Goal: Transaction & Acquisition: Purchase product/service

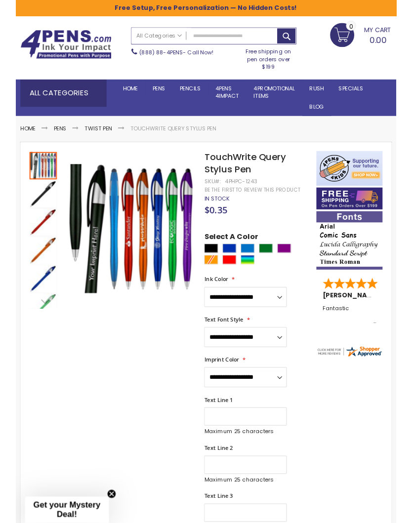
scroll to position [25, 0]
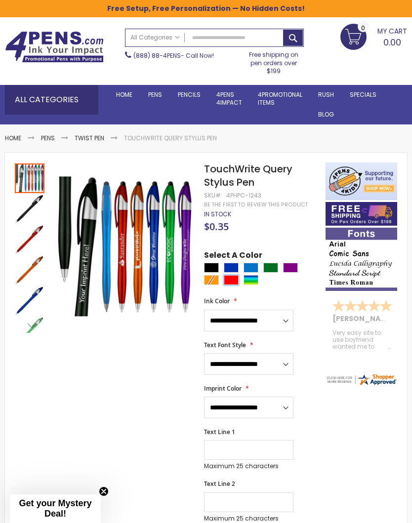
click at [231, 279] on div "Red" at bounding box center [231, 280] width 15 height 10
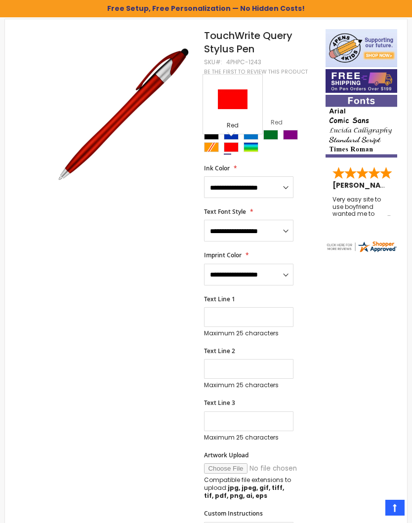
scroll to position [158, 0]
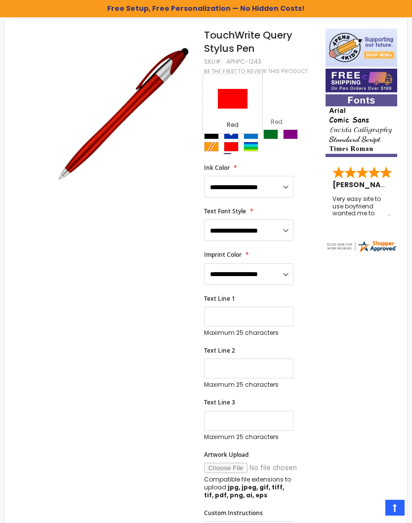
click at [210, 148] on div at bounding box center [262, 141] width 116 height 25
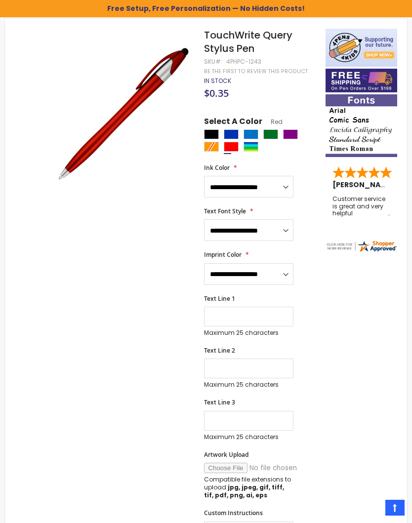
click at [211, 149] on div at bounding box center [262, 141] width 116 height 25
click at [210, 150] on div at bounding box center [262, 141] width 116 height 25
click at [212, 143] on div at bounding box center [262, 141] width 116 height 25
click at [207, 152] on div at bounding box center [262, 141] width 116 height 25
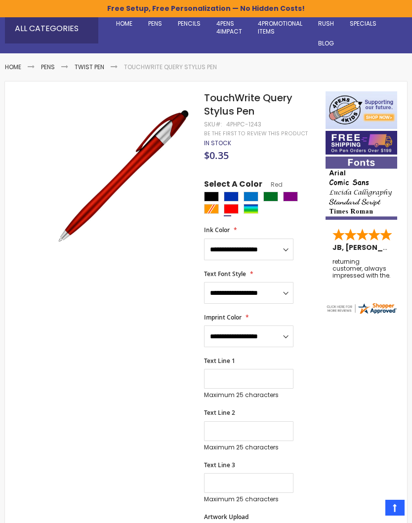
scroll to position [95, 0]
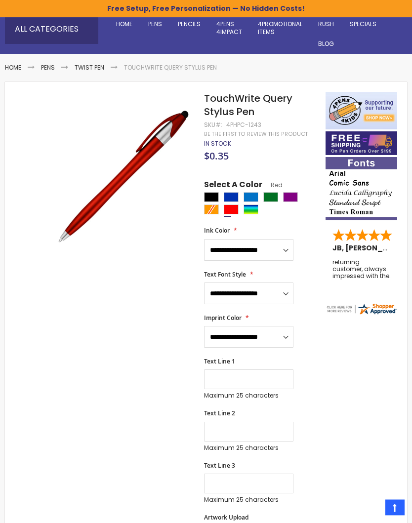
click at [213, 213] on div at bounding box center [262, 205] width 116 height 25
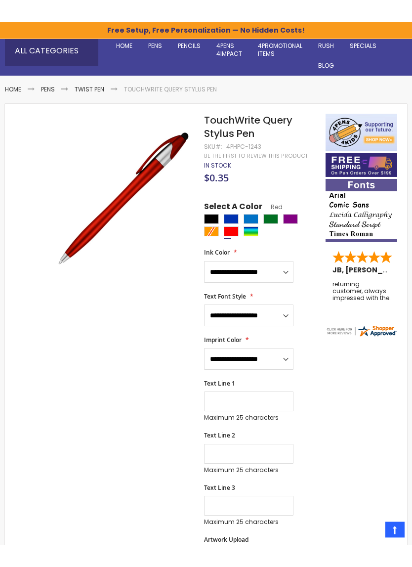
scroll to position [96, 0]
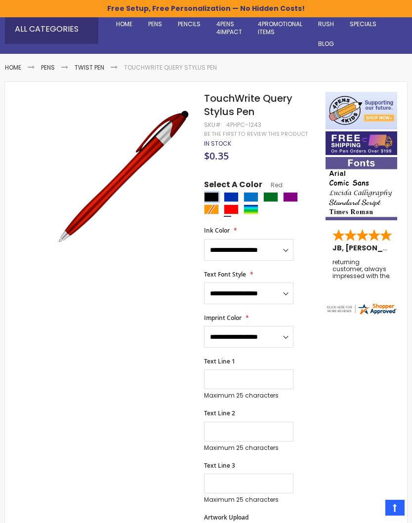
click at [207, 200] on div "Black" at bounding box center [211, 197] width 15 height 10
type input "****"
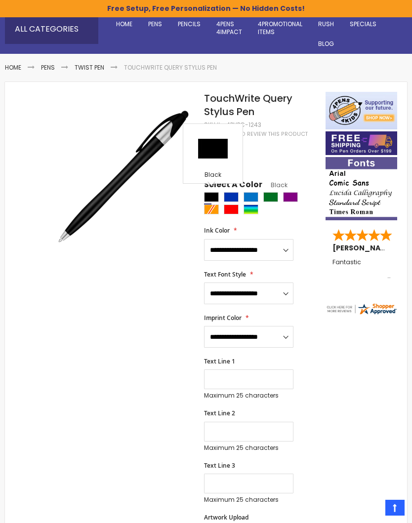
click at [209, 213] on div at bounding box center [262, 204] width 116 height 25
click at [205, 214] on div at bounding box center [262, 204] width 116 height 25
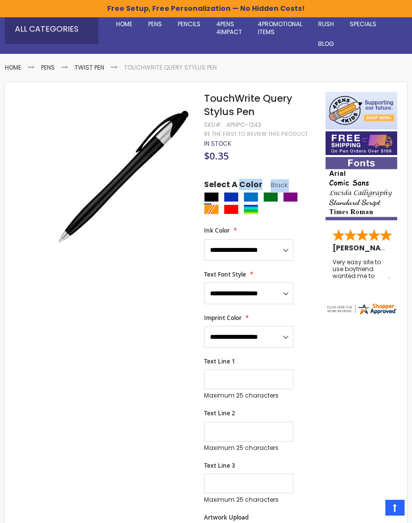
click at [209, 212] on div at bounding box center [262, 204] width 116 height 25
click at [207, 211] on div at bounding box center [262, 204] width 116 height 25
click at [206, 202] on div "Black" at bounding box center [211, 197] width 15 height 10
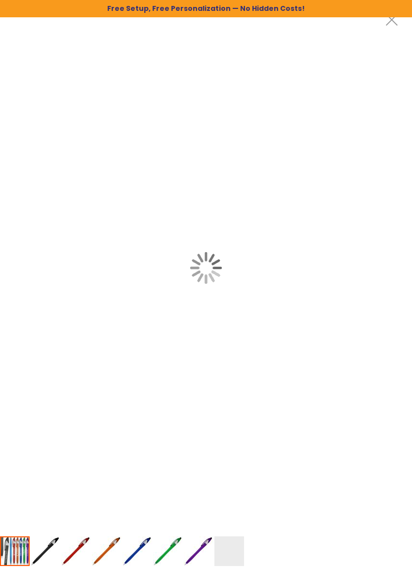
scroll to position [0, 0]
click at [185, 327] on div at bounding box center [206, 267] width 412 height 535
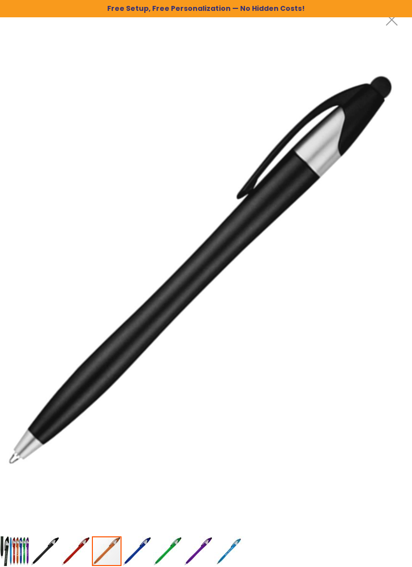
click at [113, 523] on img "TouchWrite Query Stylus Pen" at bounding box center [107, 551] width 30 height 30
